Goal: Check status: Check status

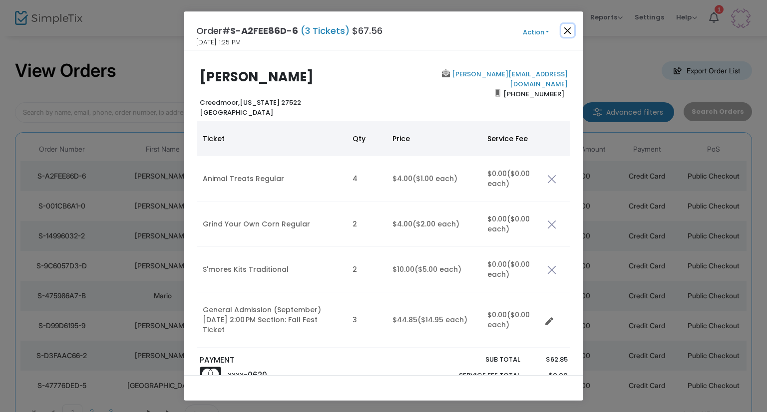
click at [562, 32] on button "Close" at bounding box center [567, 30] width 13 height 13
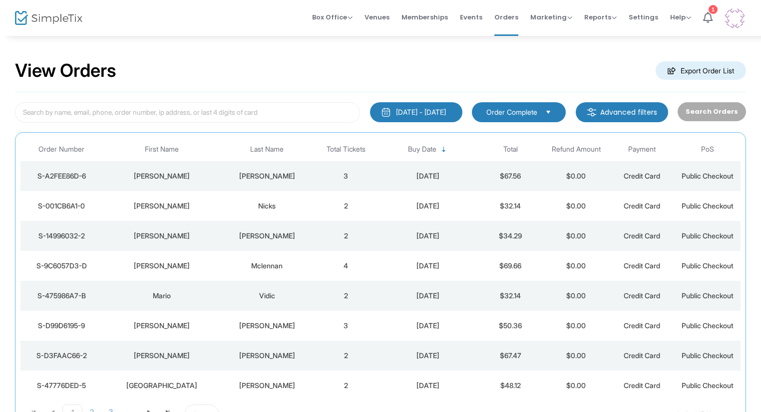
click at [188, 200] on td "[PERSON_NAME]" at bounding box center [162, 206] width 118 height 30
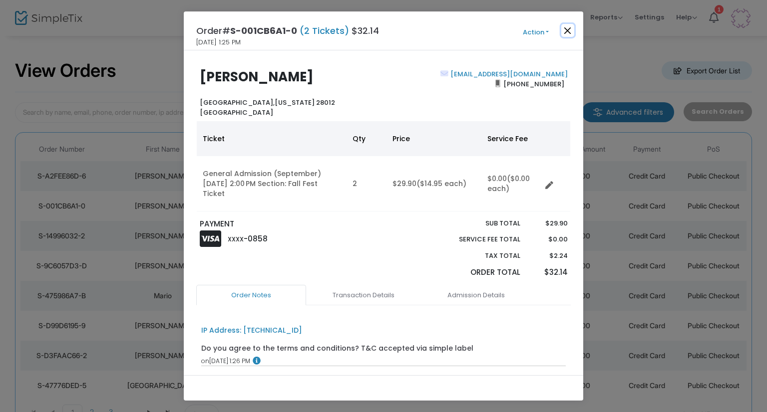
click at [566, 34] on button "Close" at bounding box center [567, 30] width 13 height 13
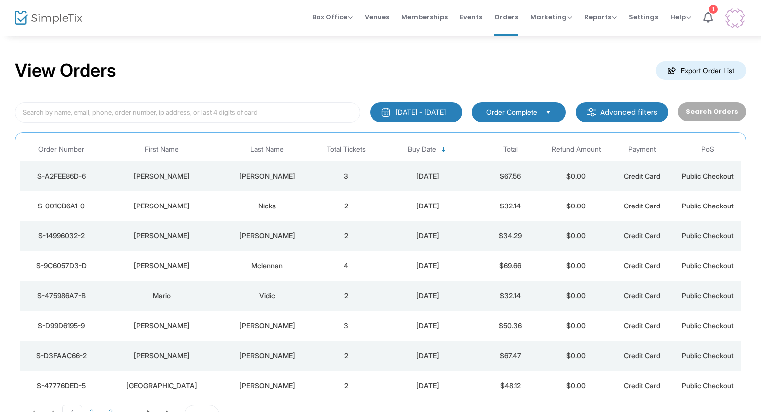
click at [356, 239] on td "2" at bounding box center [346, 236] width 66 height 30
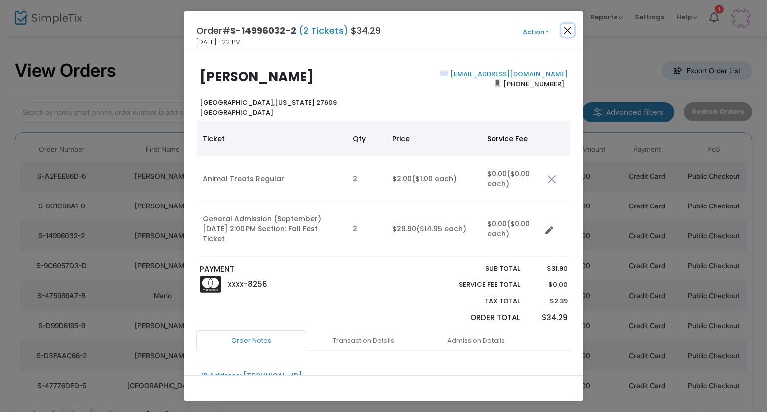
click at [563, 36] on button "Close" at bounding box center [567, 30] width 13 height 13
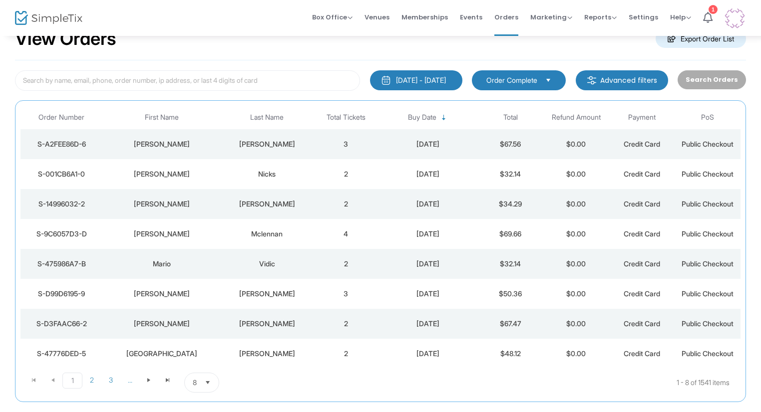
scroll to position [50, 0]
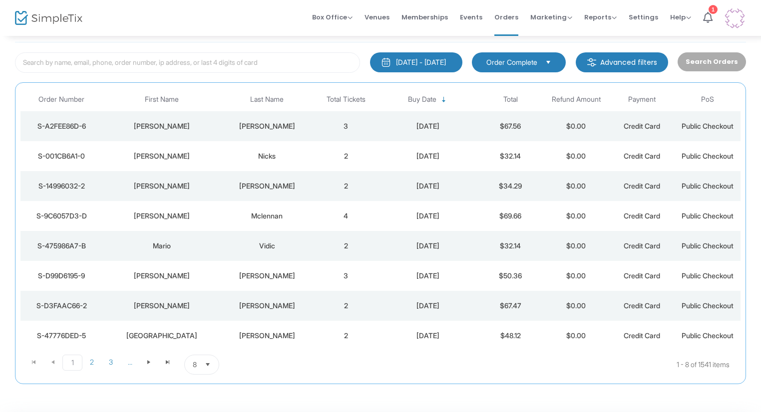
click at [251, 211] on div "Mclennan" at bounding box center [267, 216] width 87 height 10
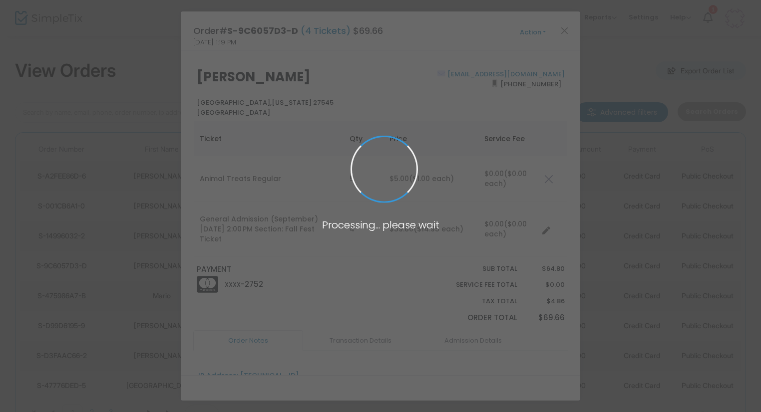
scroll to position [0, 0]
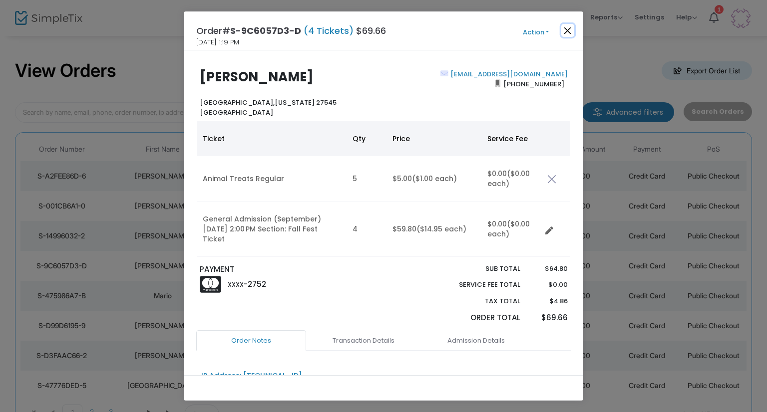
click at [569, 31] on button "Close" at bounding box center [567, 30] width 13 height 13
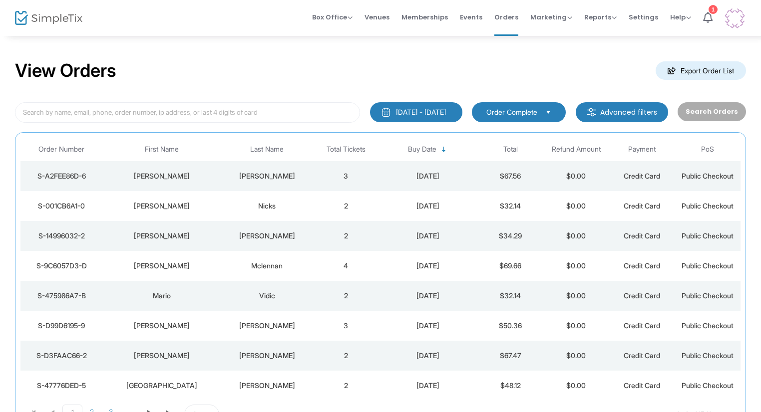
click at [214, 299] on div "Mario" at bounding box center [161, 296] width 113 height 10
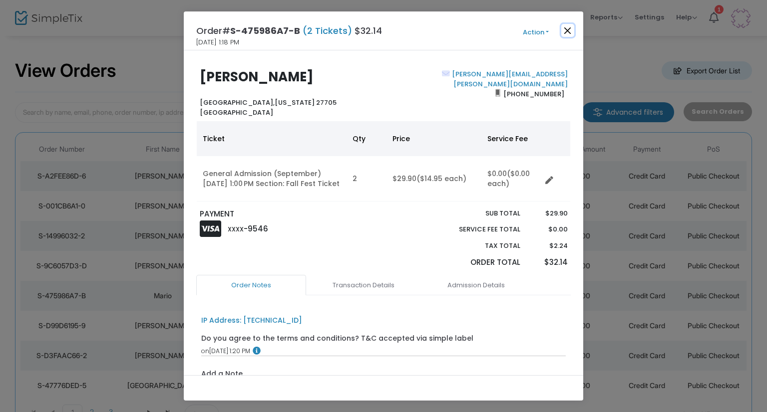
drag, startPoint x: 573, startPoint y: 27, endPoint x: 559, endPoint y: 33, distance: 15.2
click at [572, 27] on button "Close" at bounding box center [567, 30] width 13 height 13
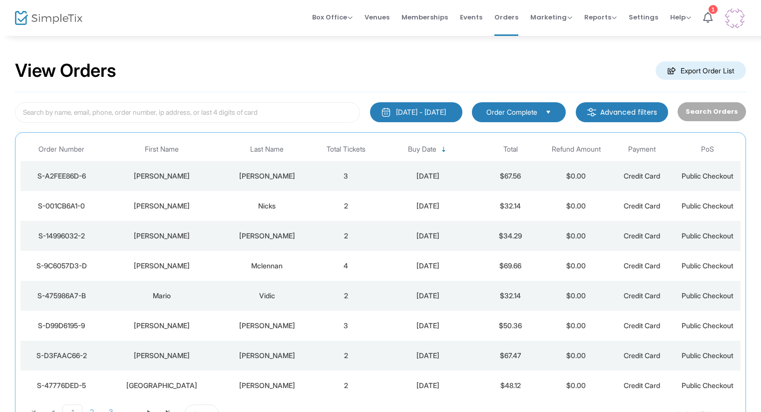
click at [329, 301] on td "2" at bounding box center [346, 296] width 66 height 30
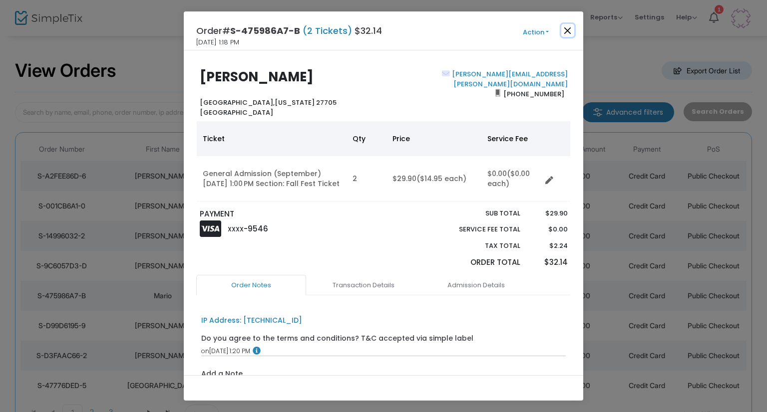
click at [573, 32] on button "Close" at bounding box center [567, 30] width 13 height 13
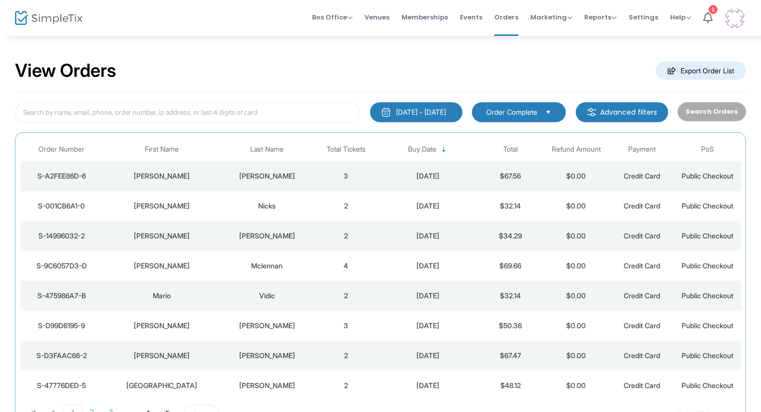
click at [254, 322] on div "[PERSON_NAME]" at bounding box center [267, 326] width 87 height 10
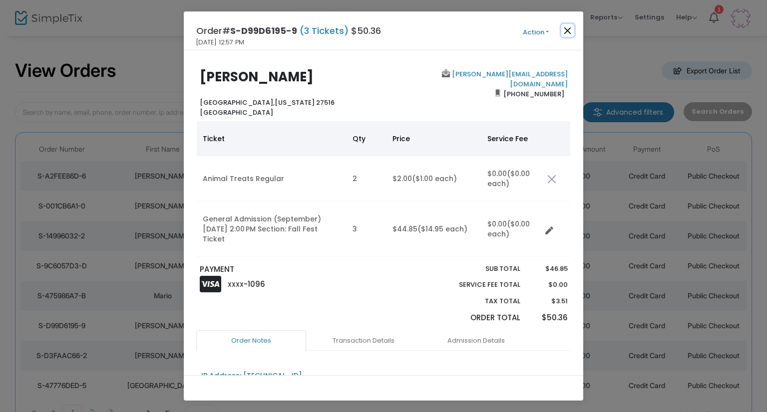
click at [566, 36] on button "Close" at bounding box center [567, 30] width 13 height 13
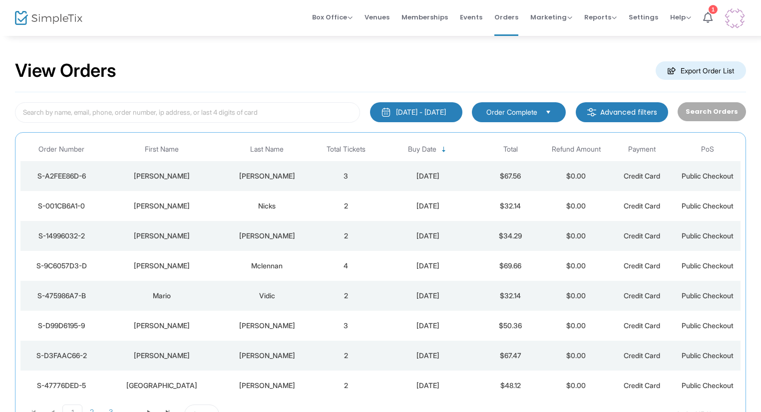
click at [239, 360] on div "[PERSON_NAME]" at bounding box center [267, 356] width 87 height 10
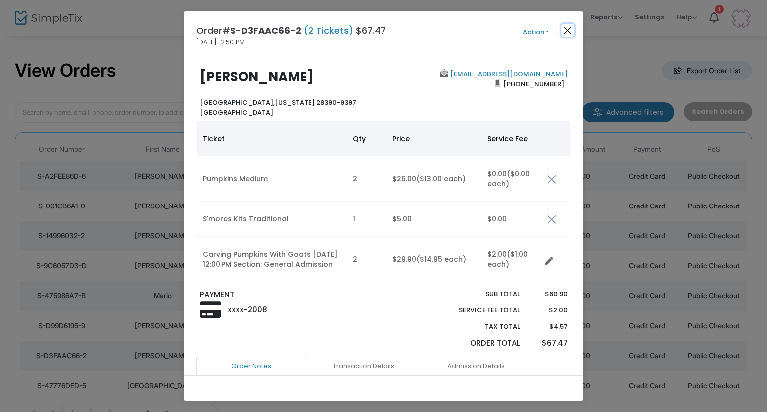
click at [567, 24] on button "Close" at bounding box center [567, 30] width 13 height 13
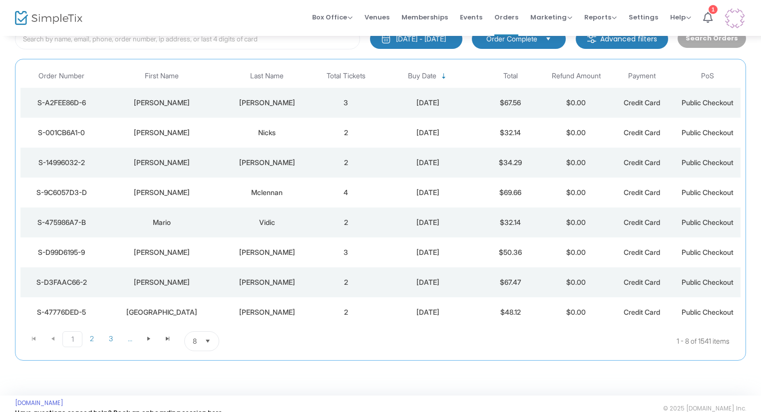
scroll to position [86, 0]
